Goal: Task Accomplishment & Management: Complete application form

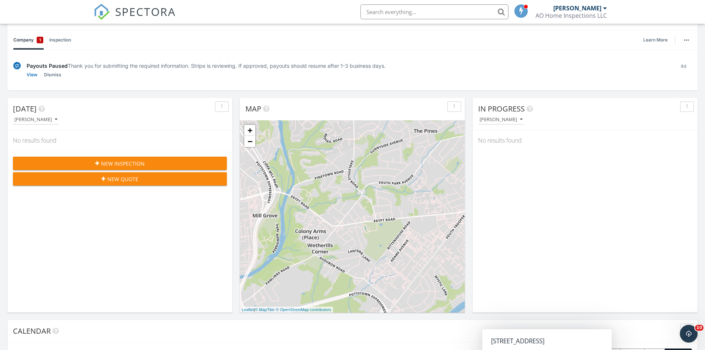
scroll to position [62, 0]
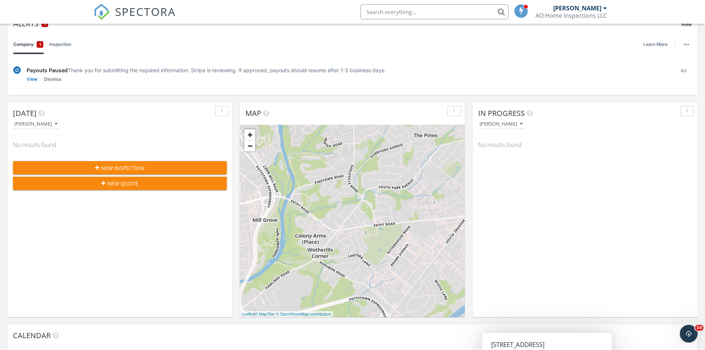
click at [169, 166] on div "New Inspection" at bounding box center [120, 168] width 202 height 8
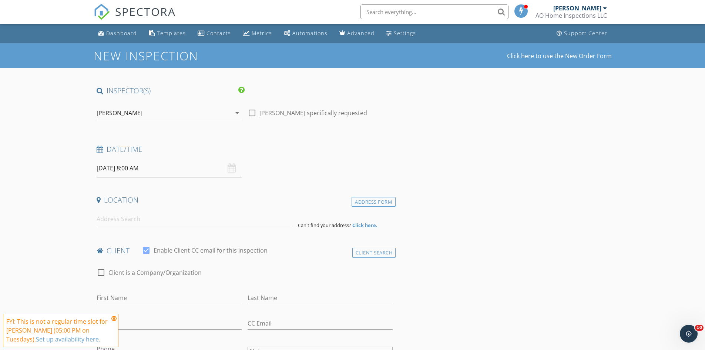
click at [228, 168] on div "[DATE] 8:00 AM" at bounding box center [169, 168] width 145 height 18
click at [202, 173] on input "[DATE] 8:00 AM" at bounding box center [169, 168] width 145 height 18
type input "09"
type input "[DATE] 9:00 AM"
click at [140, 290] on span at bounding box center [139, 290] width 5 height 7
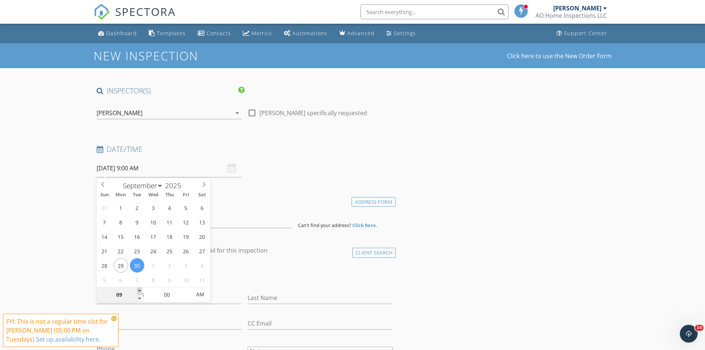
type input "10"
type input "[DATE] 10:00 AM"
click at [140, 290] on span at bounding box center [139, 290] width 5 height 7
type input "11"
type input "[DATE] 11:00 AM"
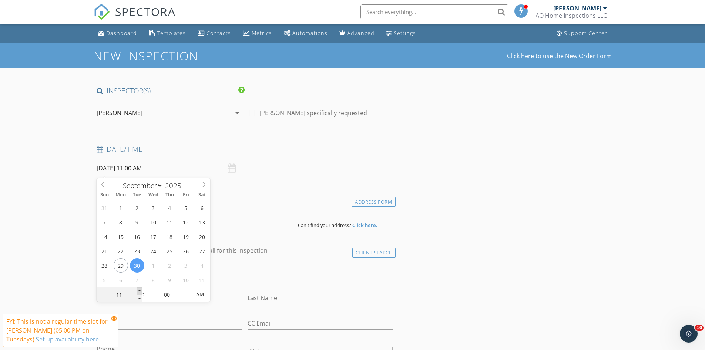
click at [140, 290] on span at bounding box center [139, 290] width 5 height 7
type input "12"
type input "[DATE] 12:00 PM"
click at [140, 290] on span at bounding box center [139, 290] width 5 height 7
type input "01"
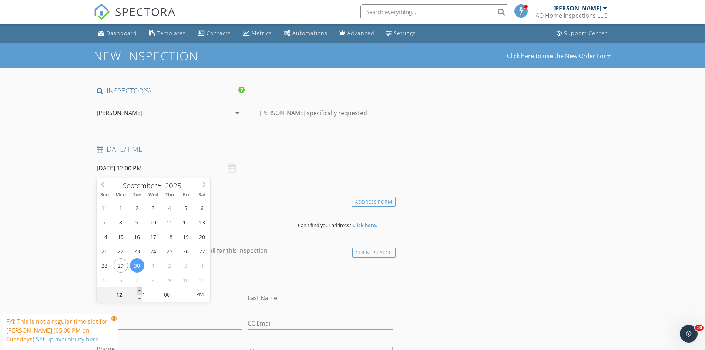
type input "[DATE] 1:00 PM"
click at [140, 290] on span at bounding box center [139, 290] width 5 height 7
type input "02"
type input "[DATE] 2:00 PM"
click at [140, 290] on span at bounding box center [139, 290] width 5 height 7
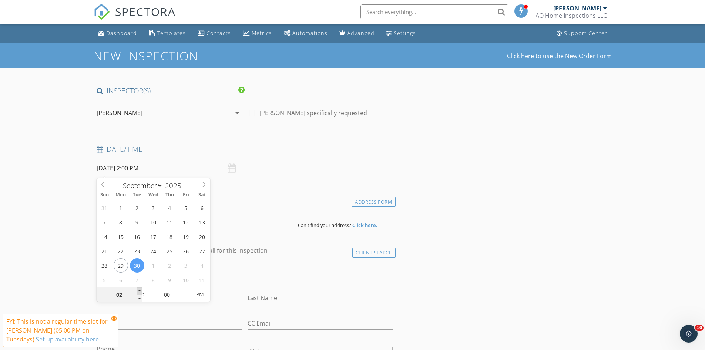
type input "03"
type input "[DATE] 3:00 PM"
click at [140, 290] on span at bounding box center [139, 290] width 5 height 7
type input "04"
type input "[DATE] 4:00 PM"
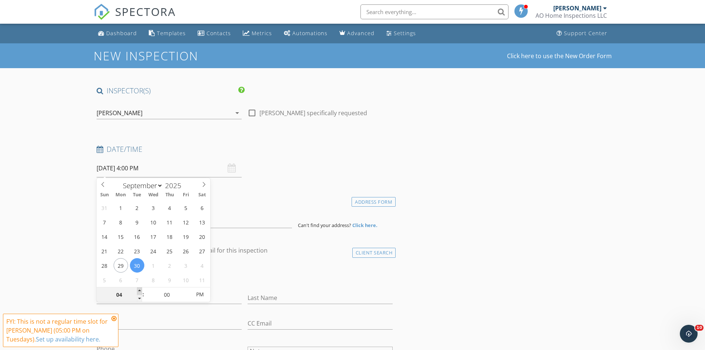
click at [140, 290] on span at bounding box center [139, 290] width 5 height 7
type input "05"
type input "[DATE] 5:00 PM"
click at [140, 290] on span at bounding box center [139, 290] width 5 height 7
type input "05"
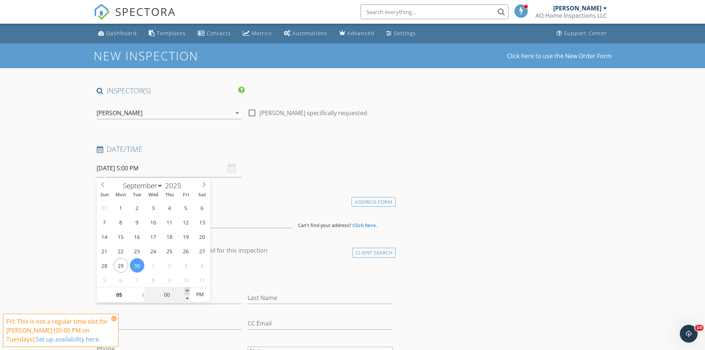
type input "[DATE] 5:05 PM"
click at [187, 290] on span at bounding box center [187, 290] width 5 height 7
type input "10"
type input "[DATE] 5:10 PM"
click at [187, 290] on span at bounding box center [187, 290] width 5 height 7
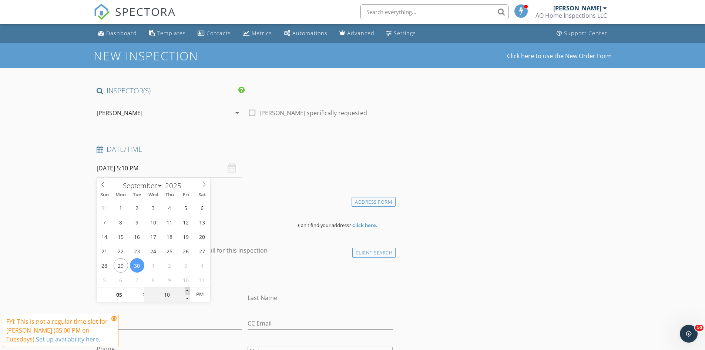
type input "15"
type input "[DATE] 5:15 PM"
click at [187, 290] on span at bounding box center [187, 290] width 5 height 7
type input "20"
type input "[DATE] 5:20 PM"
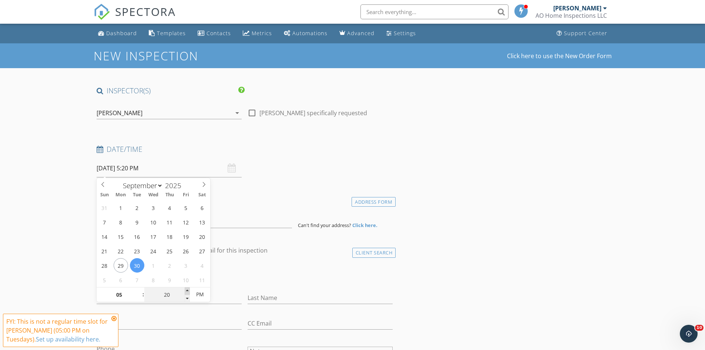
click at [187, 290] on span at bounding box center [187, 290] width 5 height 7
type input "25"
type input "[DATE] 5:25 PM"
click at [187, 290] on span at bounding box center [187, 290] width 5 height 7
type input "30"
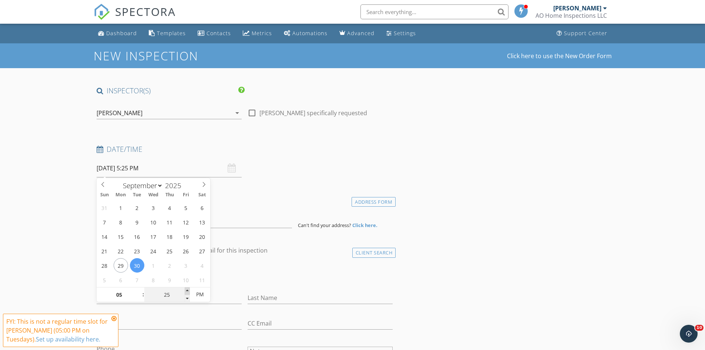
type input "[DATE] 5:30 PM"
click at [187, 290] on span at bounding box center [187, 290] width 5 height 7
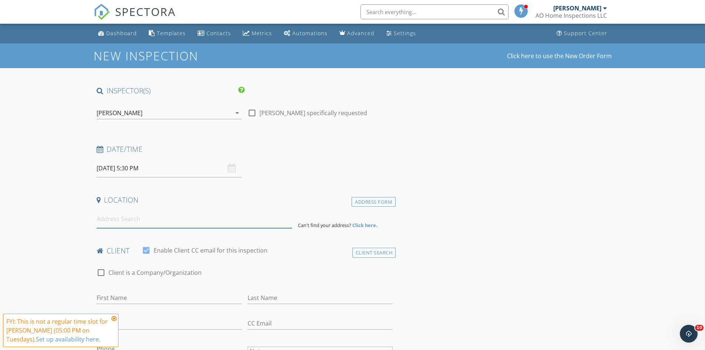
click at [108, 222] on input at bounding box center [194, 219] width 195 height 18
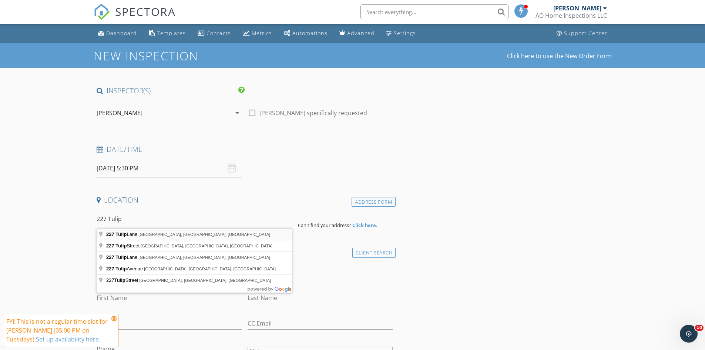
type input "[STREET_ADDRESS]"
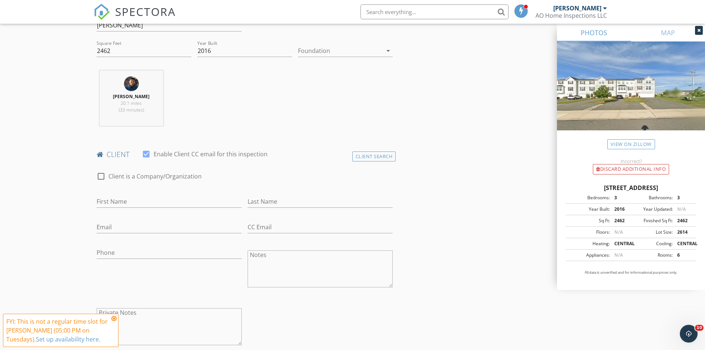
scroll to position [308, 0]
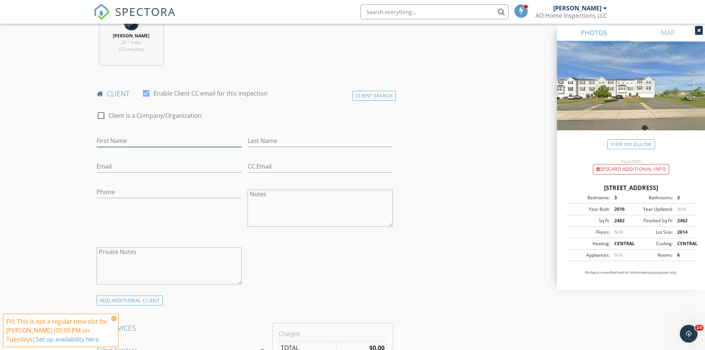
click at [151, 142] on input "First Name" at bounding box center [169, 141] width 145 height 12
click at [151, 142] on input "Emilyq" at bounding box center [169, 141] width 145 height 12
type input "[PERSON_NAME]"
click at [256, 144] on input "Last Name" at bounding box center [319, 141] width 145 height 12
type input "Carp"
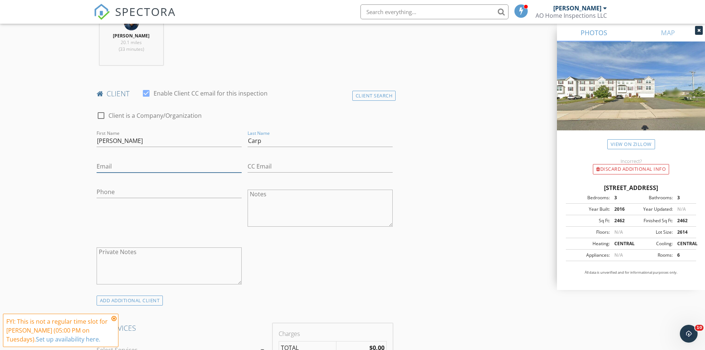
click at [183, 169] on input "Email" at bounding box center [169, 166] width 145 height 12
type input "[EMAIL_ADDRESS][DOMAIN_NAME]"
click at [111, 192] on input "Phone" at bounding box center [169, 192] width 145 height 12
type input "[PHONE_NUMBER]"
click at [135, 225] on div "Phone [PHONE_NUMBER]" at bounding box center [169, 209] width 151 height 58
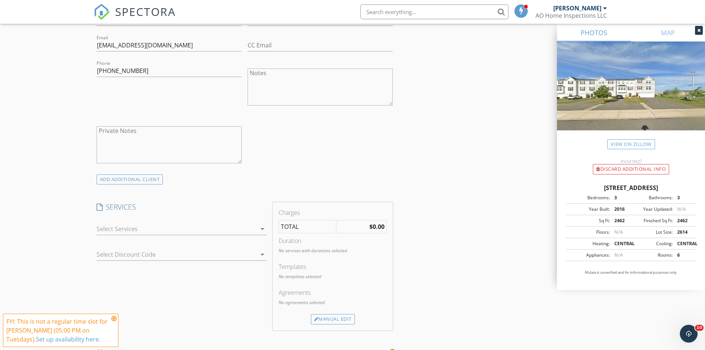
scroll to position [432, 0]
click at [117, 226] on div at bounding box center [177, 226] width 160 height 12
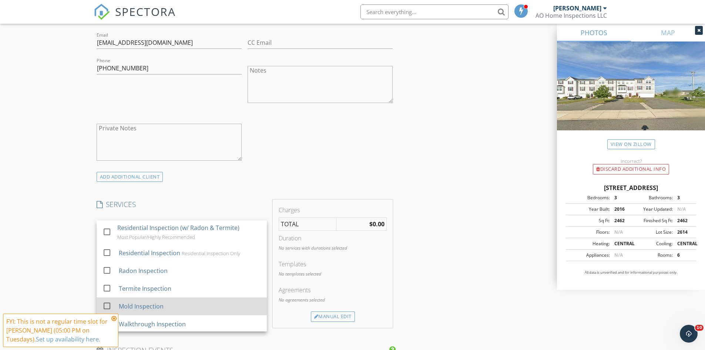
click at [105, 304] on div at bounding box center [107, 305] width 13 height 13
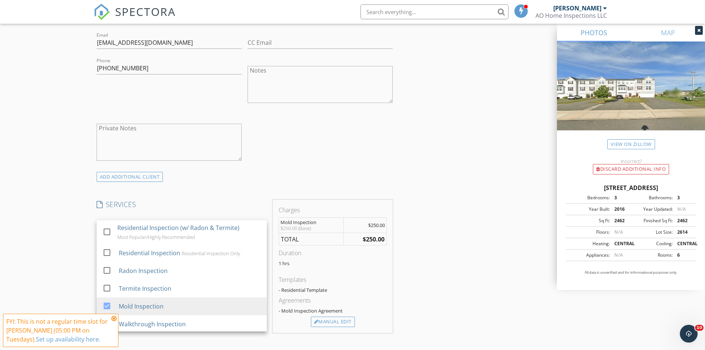
click at [60, 251] on div "New Inspection Click here to use the New Order Form INSPECTOR(S) check_box [PER…" at bounding box center [352, 251] width 705 height 1278
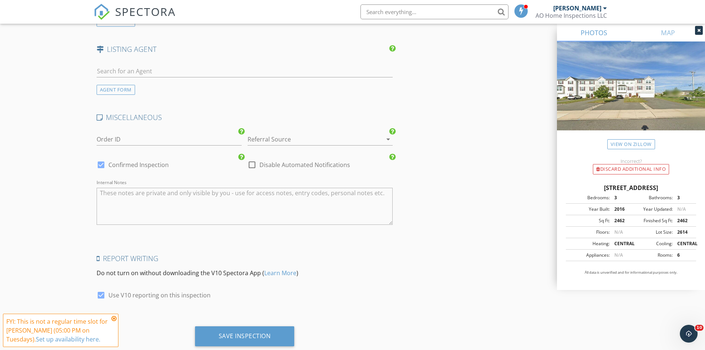
scroll to position [972, 0]
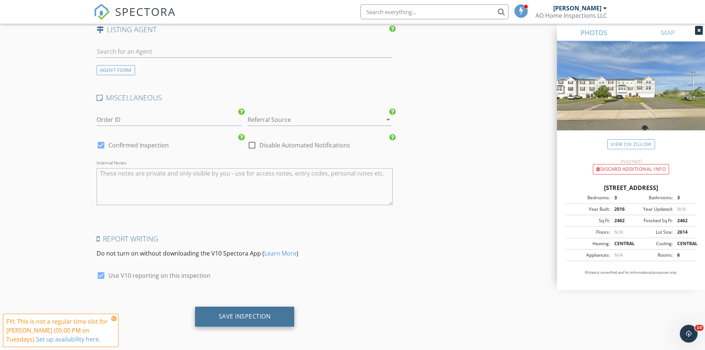
click at [254, 312] on div "Save Inspection" at bounding box center [245, 315] width 52 height 7
